Goal: Information Seeking & Learning: Learn about a topic

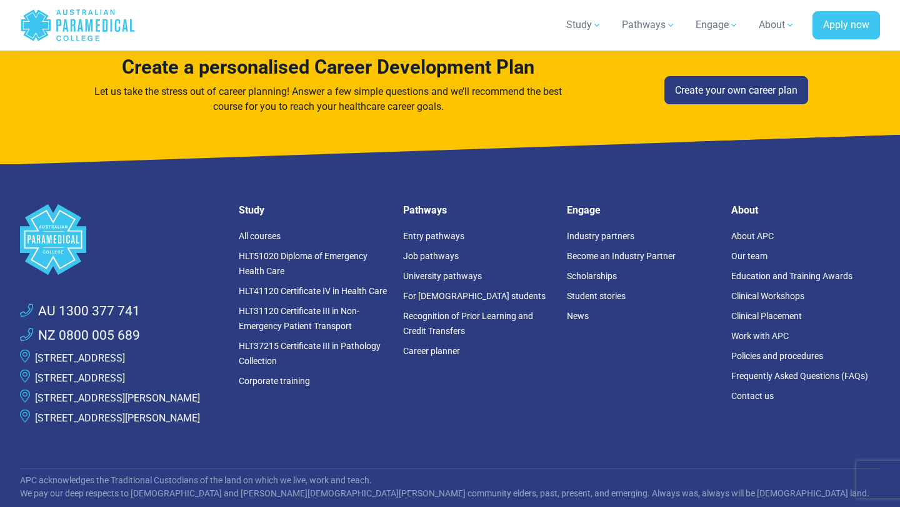
scroll to position [4132, 0]
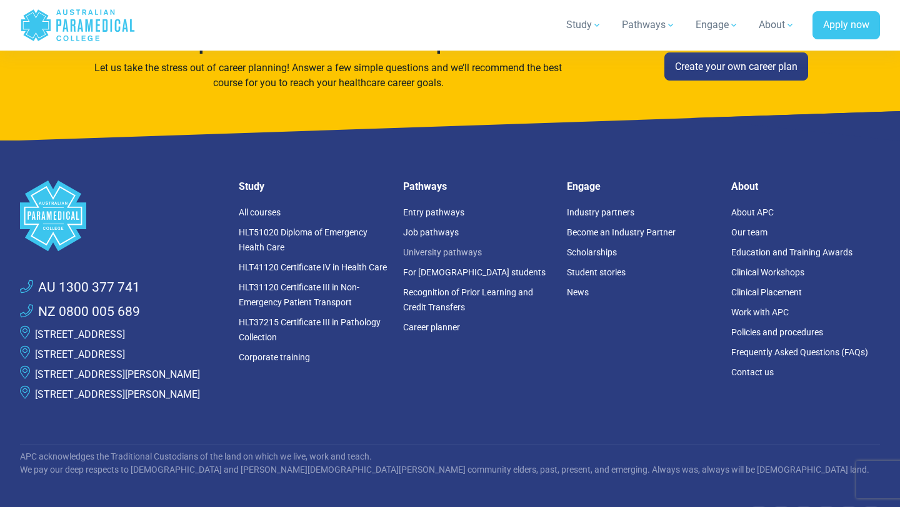
click at [437, 247] on link "University pathways" at bounding box center [442, 252] width 79 height 10
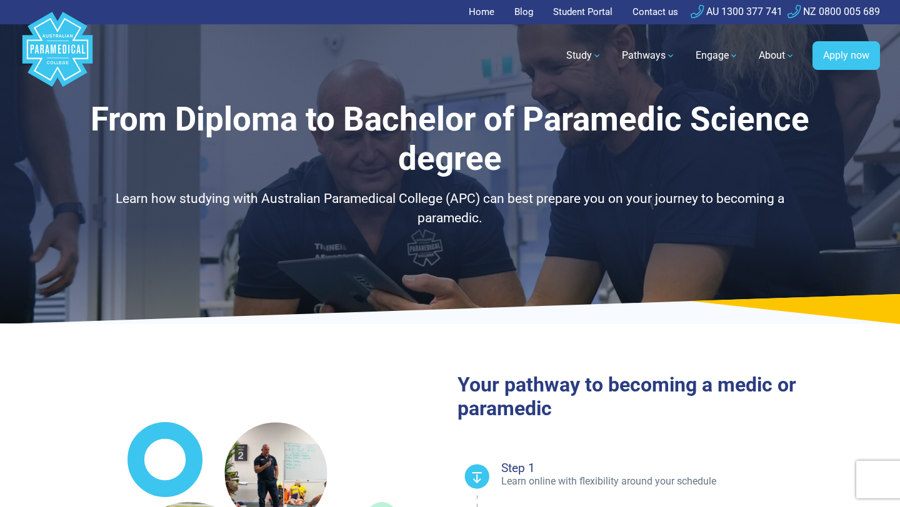
select select "**********"
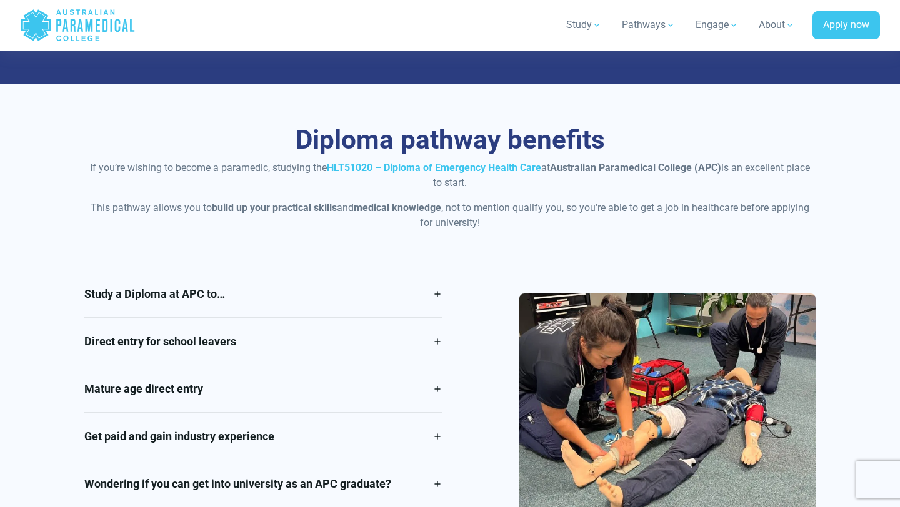
scroll to position [941, 0]
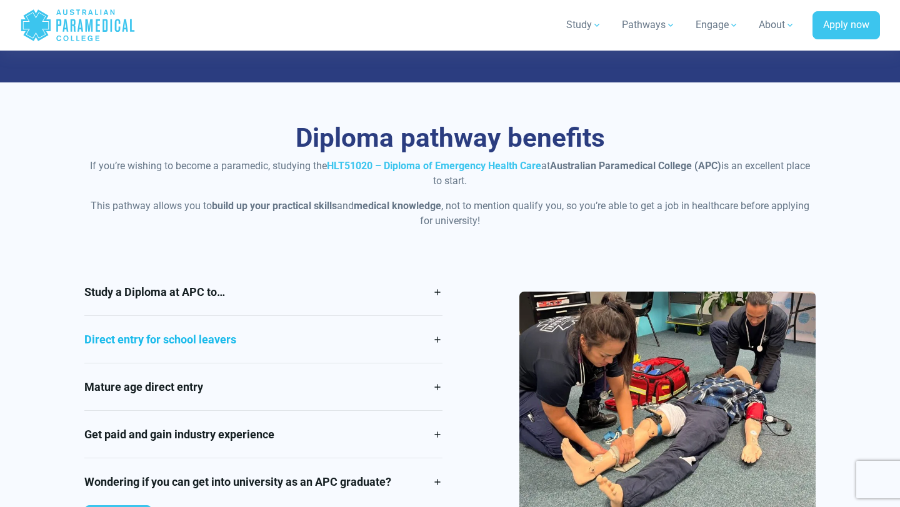
click at [438, 339] on link "Direct entry for school leavers" at bounding box center [263, 339] width 358 height 47
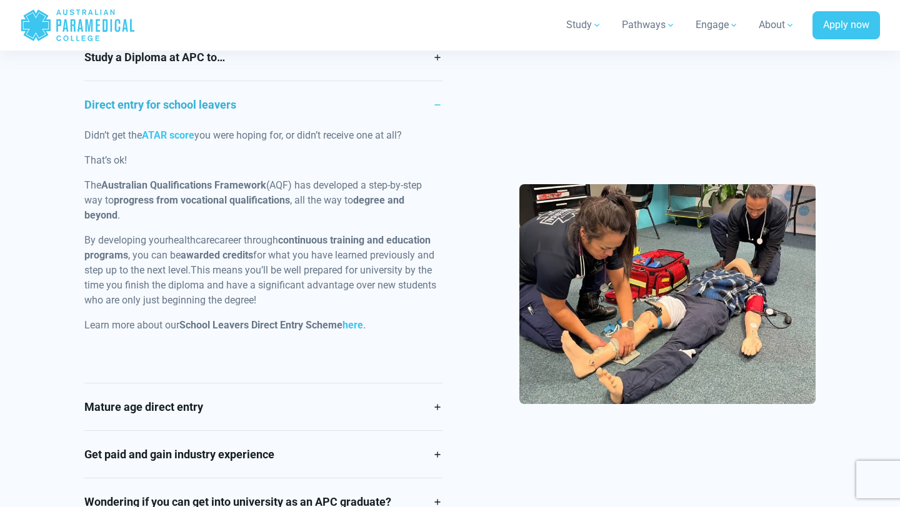
scroll to position [1176, 0]
click at [355, 326] on link "here" at bounding box center [352, 325] width 21 height 12
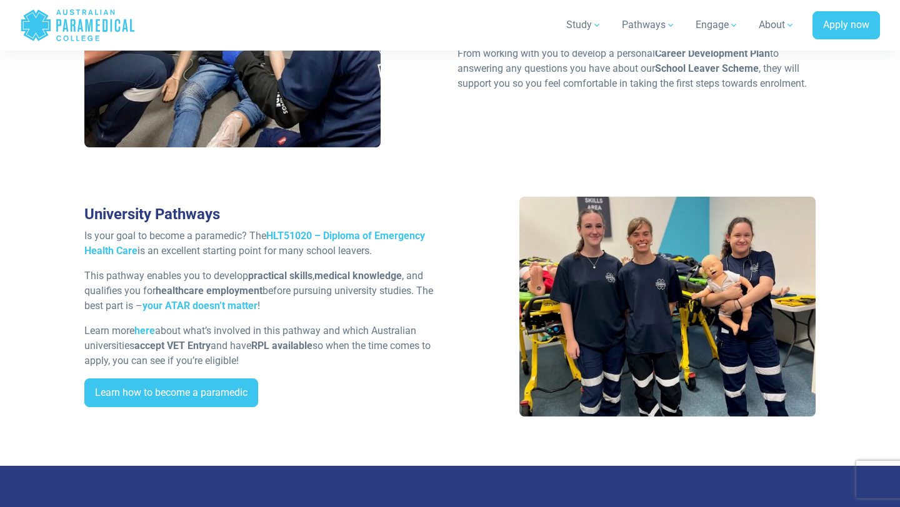
scroll to position [2116, 0]
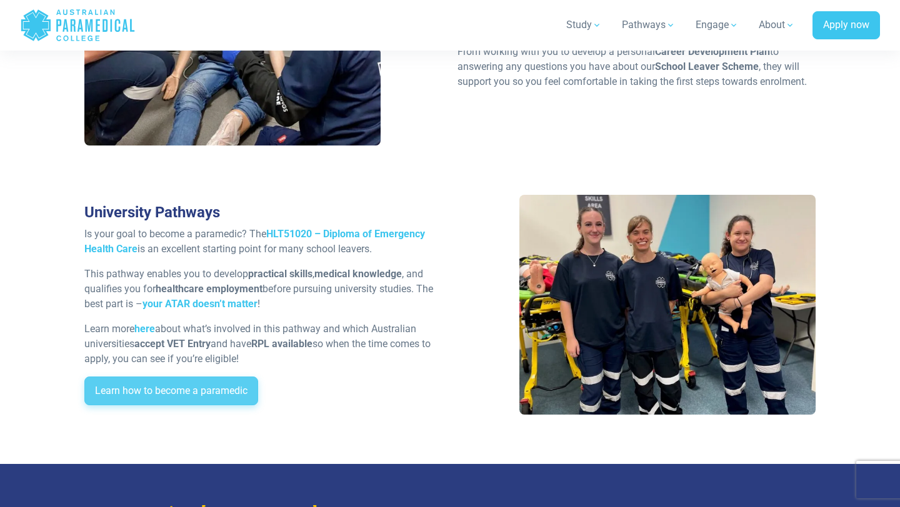
click at [214, 386] on link "Learn how to become a paramedic" at bounding box center [171, 391] width 174 height 29
